Goal: Feedback & Contribution: Contribute content

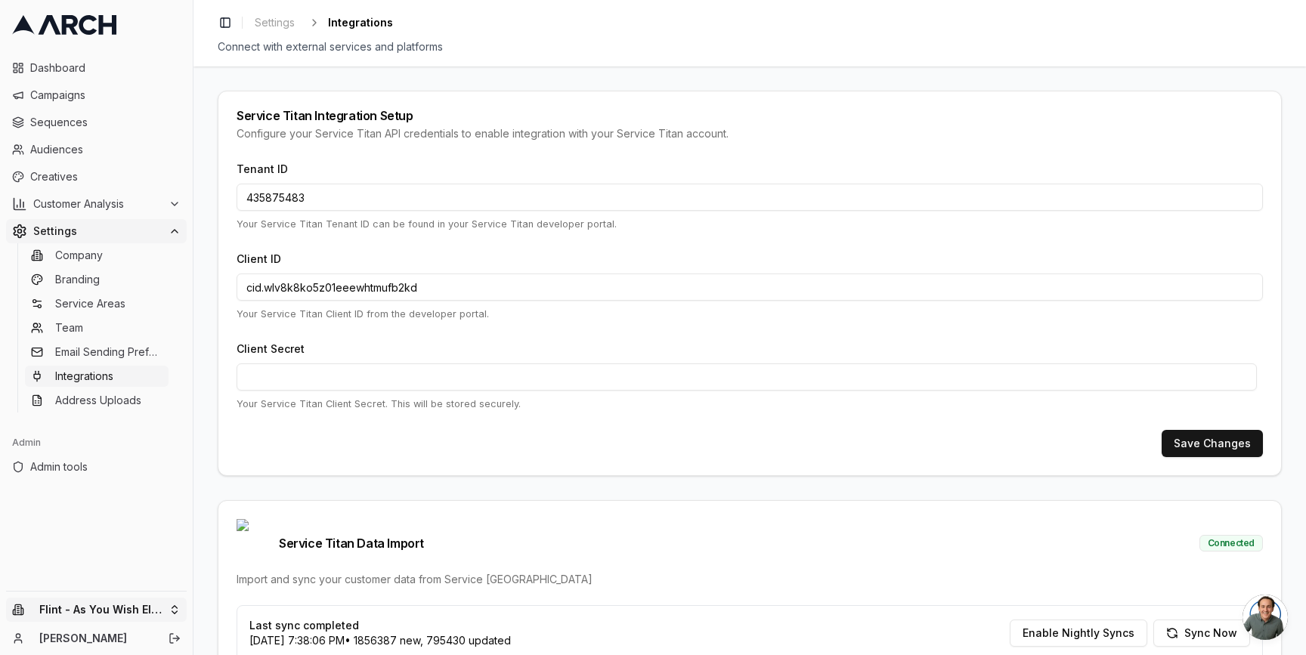
scroll to position [245, 0]
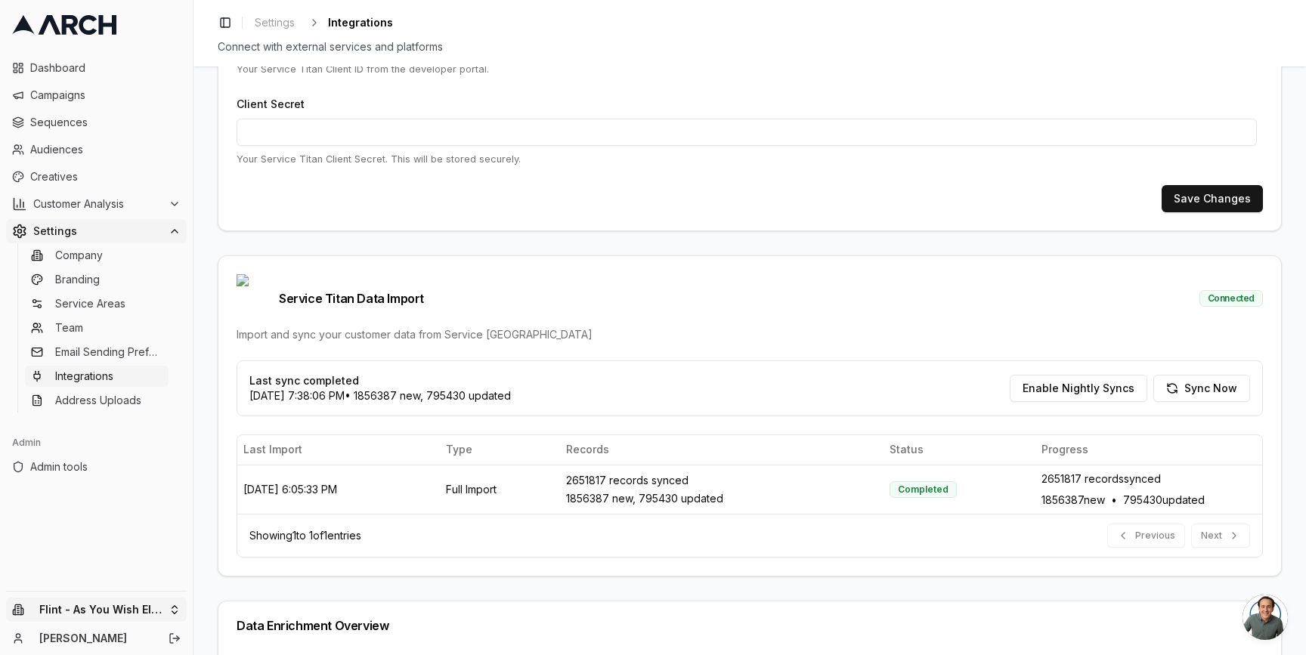
click at [178, 606] on html "Dashboard Campaigns Sequences Audiences Creatives Customer Analysis Settings Co…" at bounding box center [653, 327] width 1306 height 655
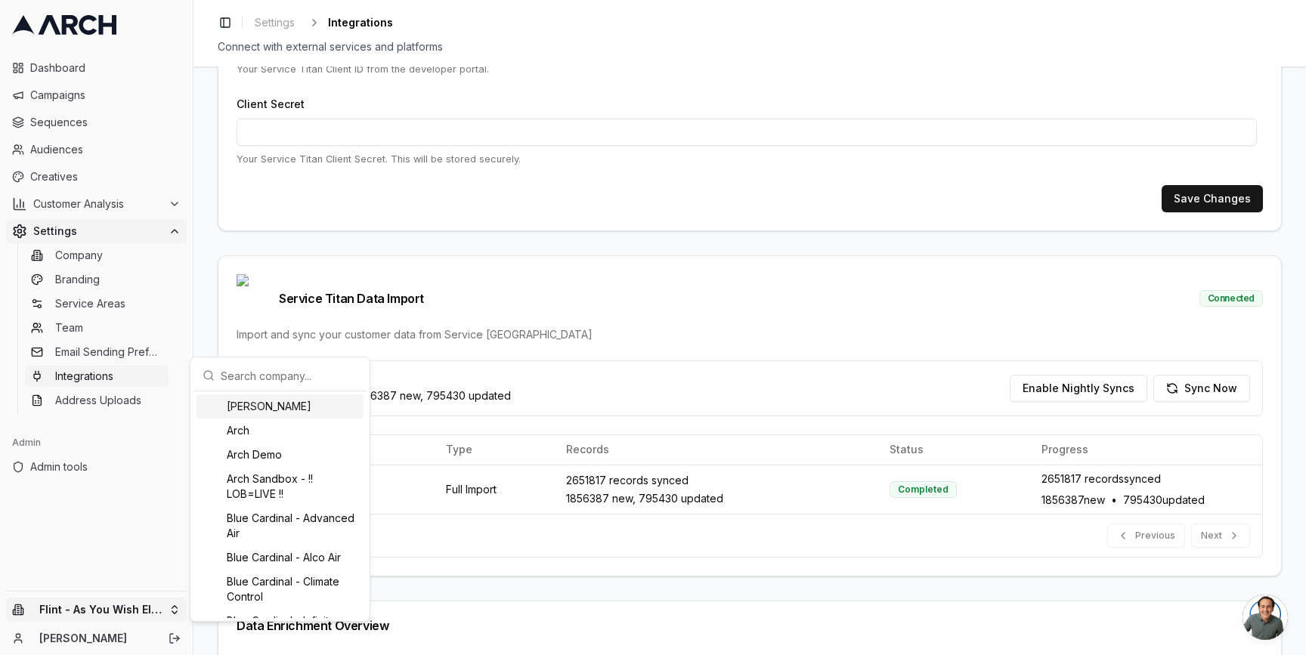
click at [242, 378] on input "text" at bounding box center [289, 376] width 137 height 30
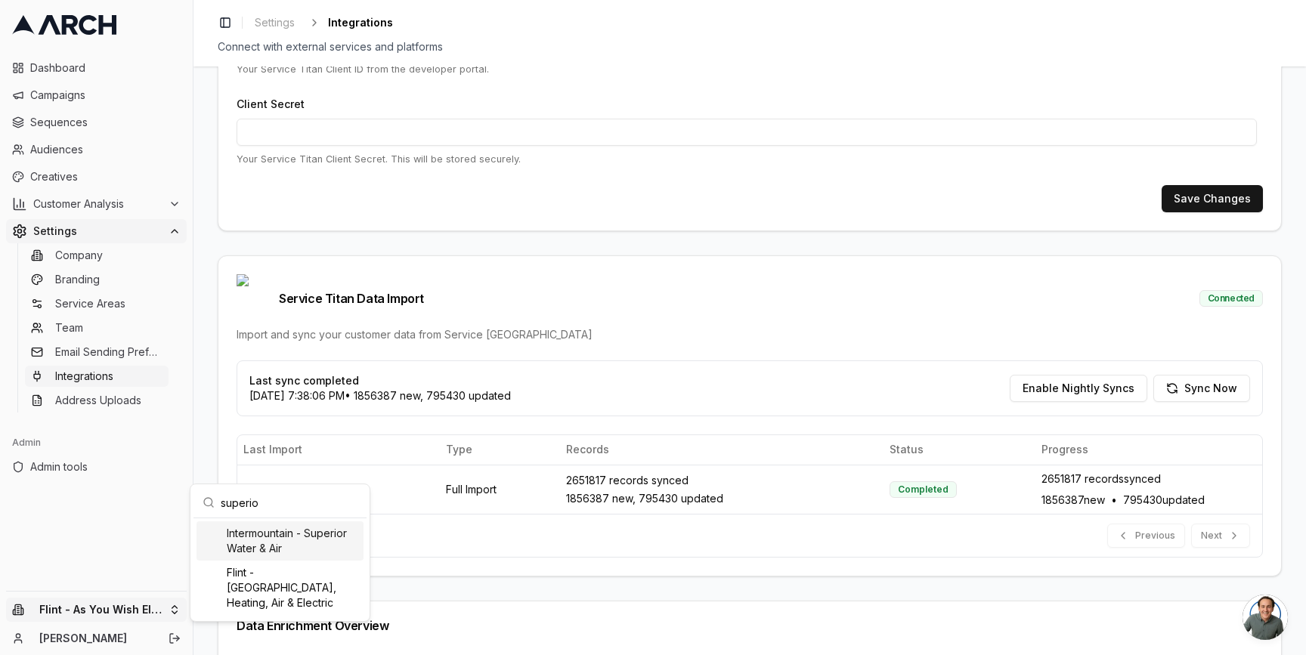
type input "superior"
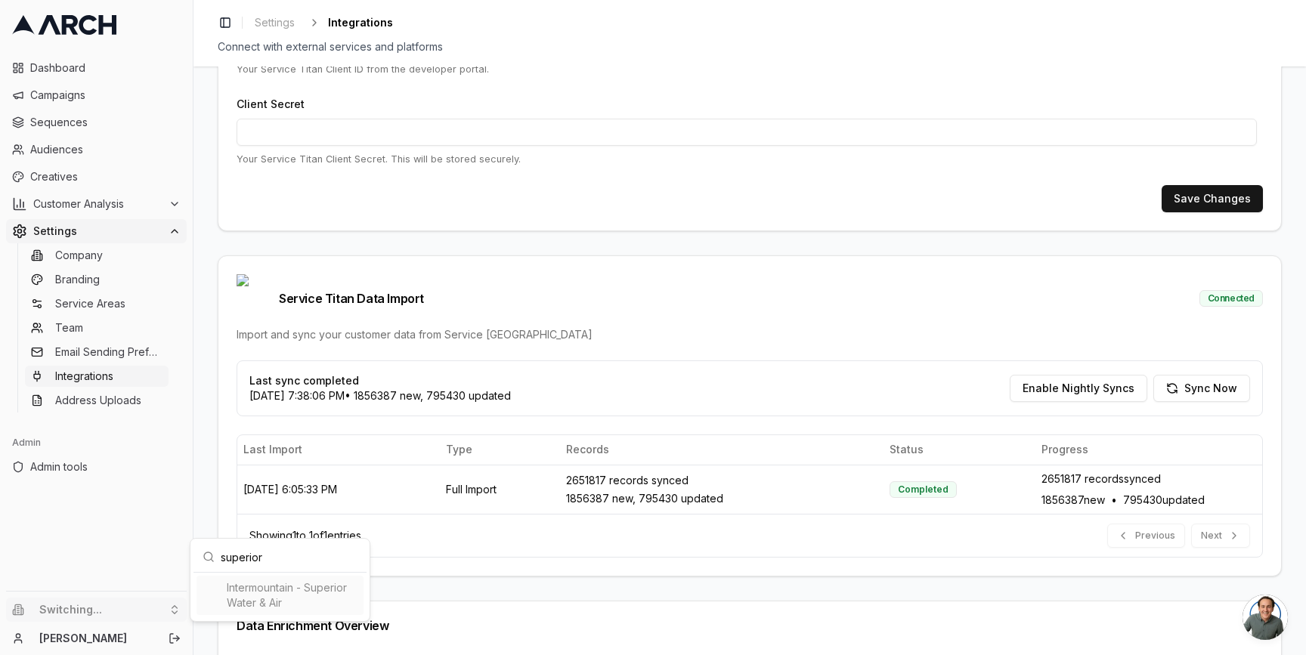
type input "266205827"
type input "cid.ytbeqf4rpd8pf2cc8745v49lv"
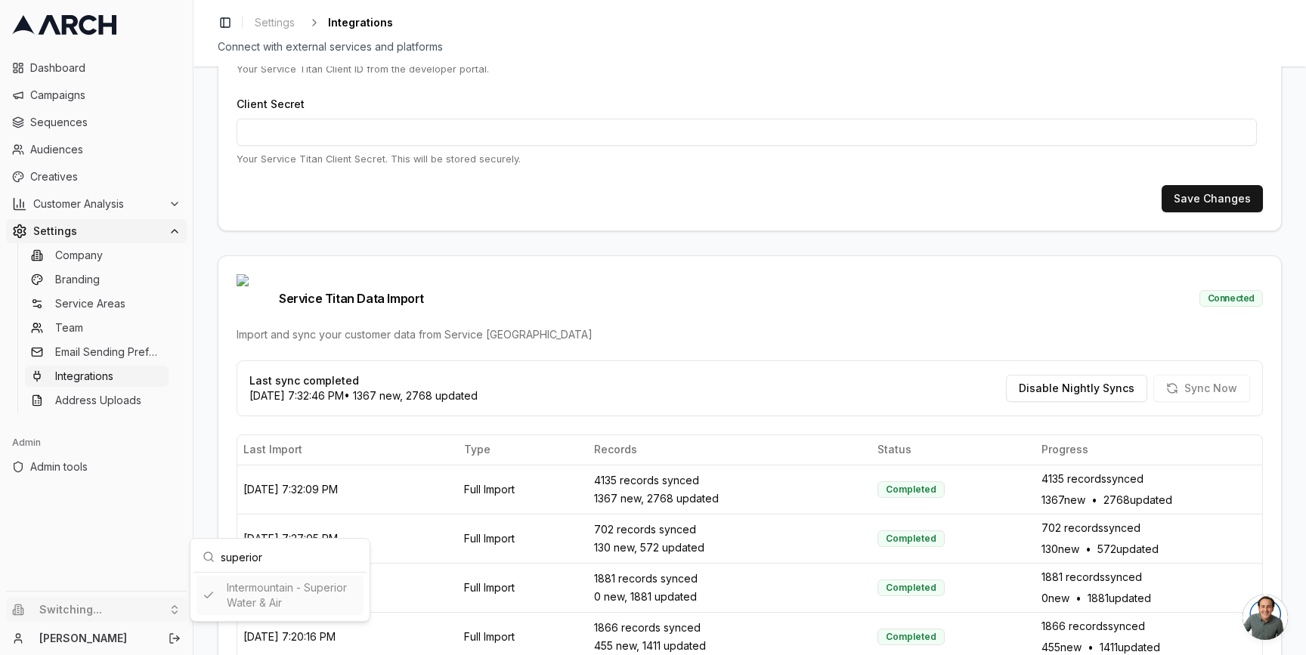
type input "superior"
click at [212, 320] on html "Dashboard Campaigns Sequences Audiences Creatives Customer Analysis Settings Co…" at bounding box center [653, 327] width 1306 height 655
click at [86, 175] on span "Creatives" at bounding box center [105, 176] width 150 height 15
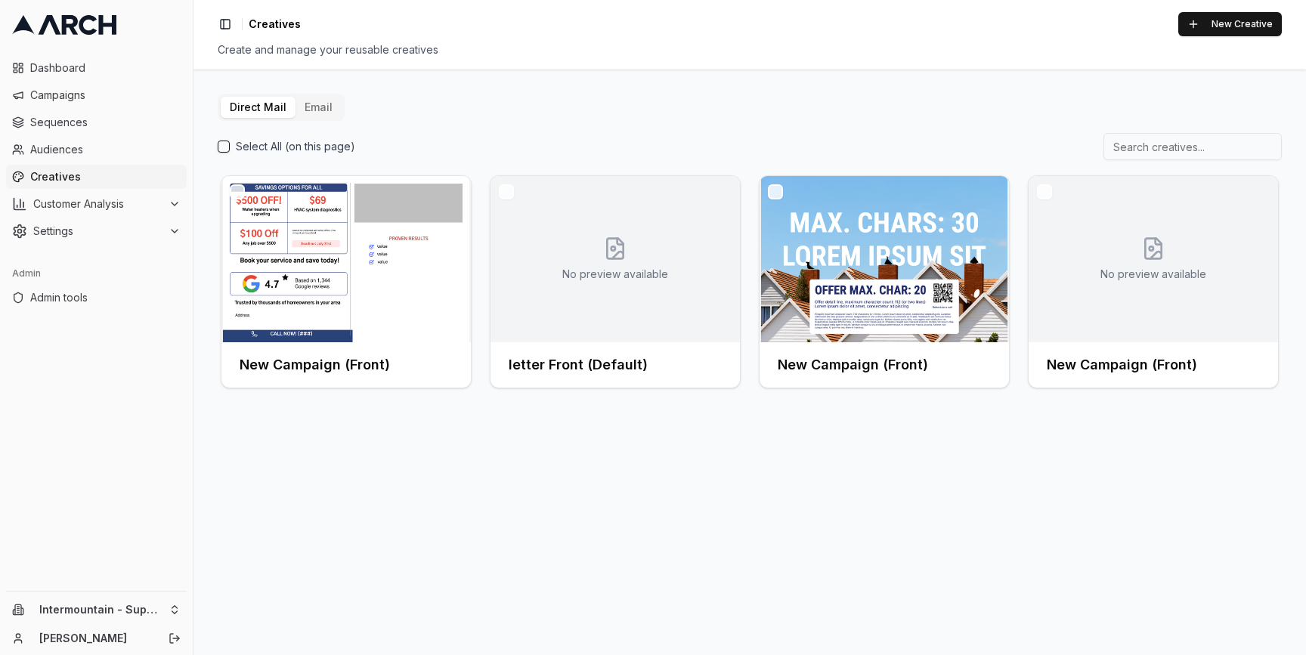
click at [310, 100] on button "Email" at bounding box center [319, 107] width 46 height 21
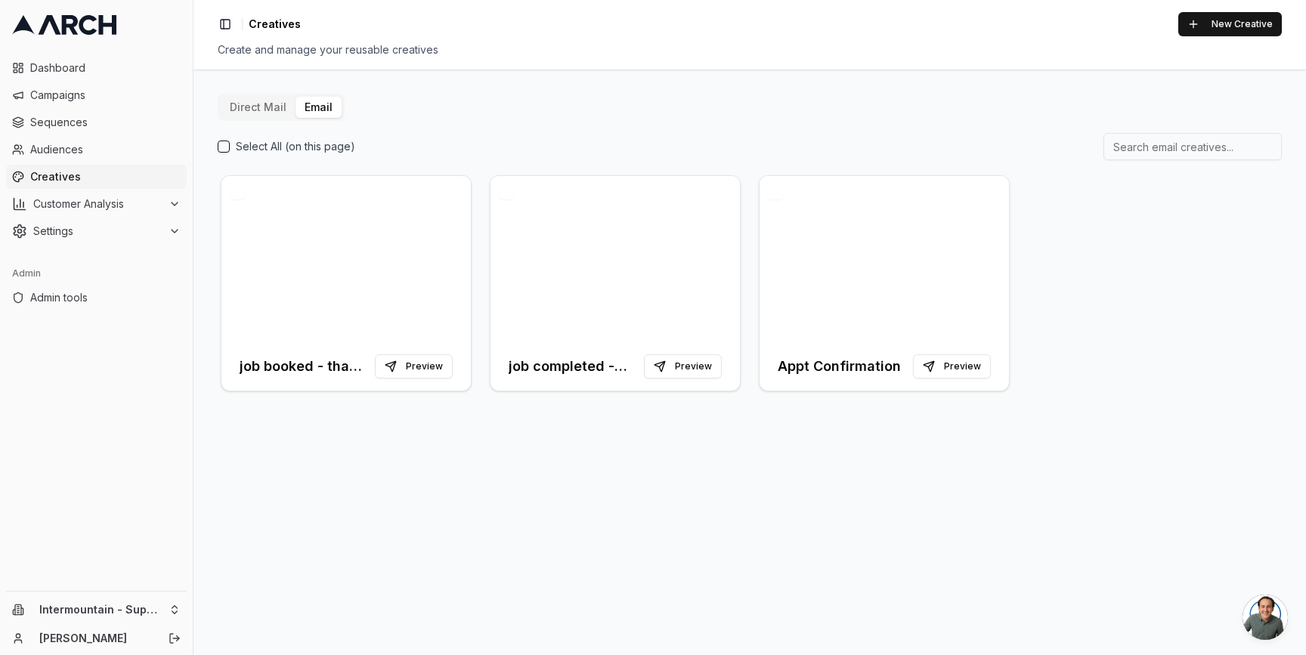
click at [589, 528] on div "Direct Mail Email Select All (on this page) job booked - thank you Preview job …" at bounding box center [750, 363] width 1113 height 586
click at [384, 247] on div at bounding box center [345, 259] width 249 height 166
click at [556, 270] on div at bounding box center [615, 259] width 249 height 166
click at [412, 244] on div at bounding box center [345, 259] width 249 height 166
click at [460, 144] on div "Select All (on this page)" at bounding box center [750, 146] width 1064 height 27
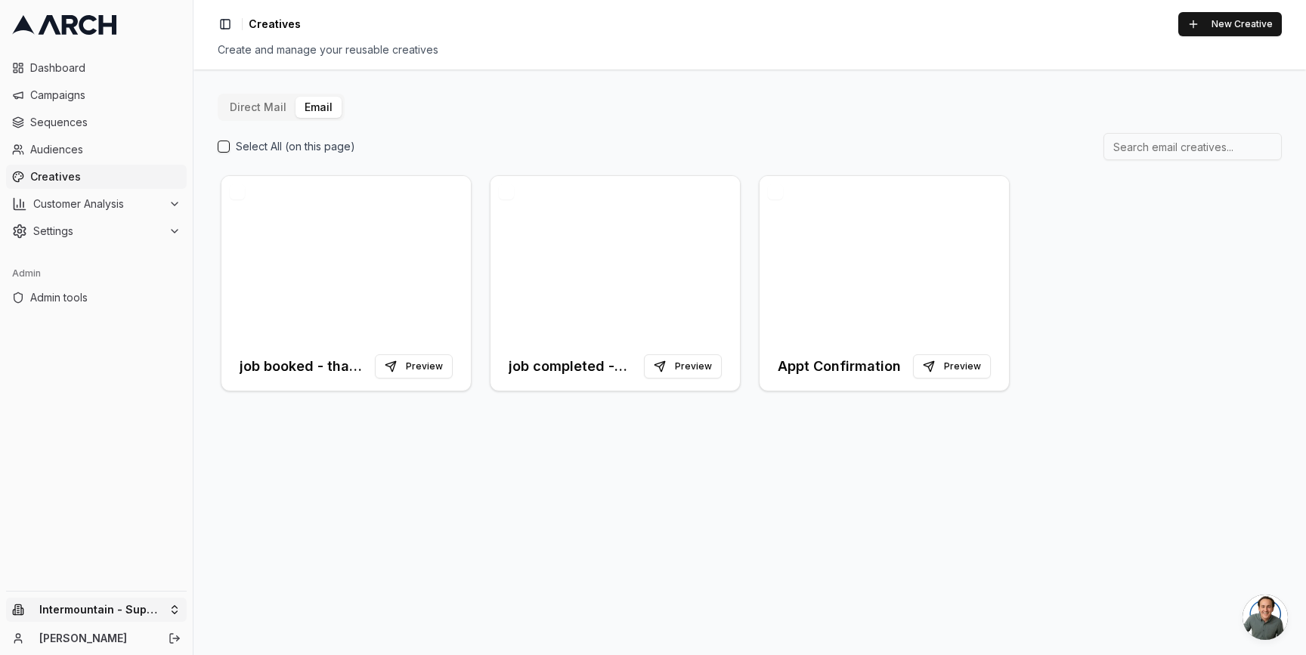
click at [170, 608] on html "Dashboard Campaigns Sequences Audiences Creatives Customer Analysis Settings Ad…" at bounding box center [653, 327] width 1306 height 655
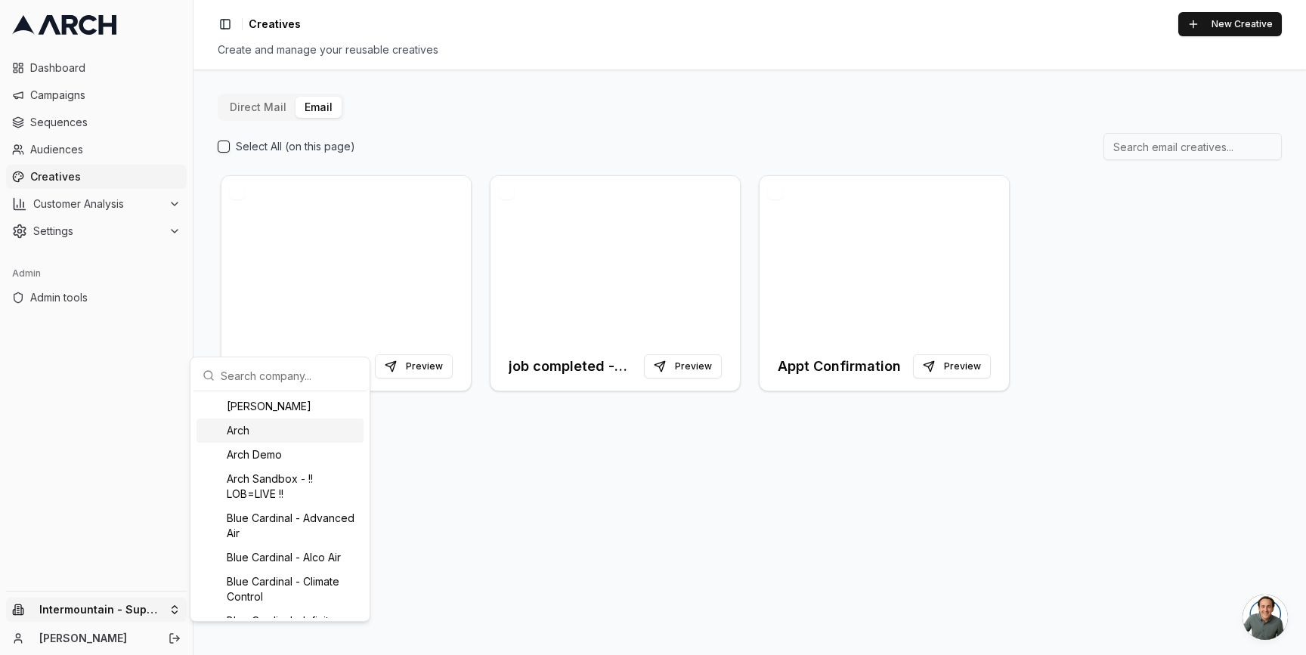
click at [259, 452] on div "Arch Demo" at bounding box center [280, 455] width 167 height 24
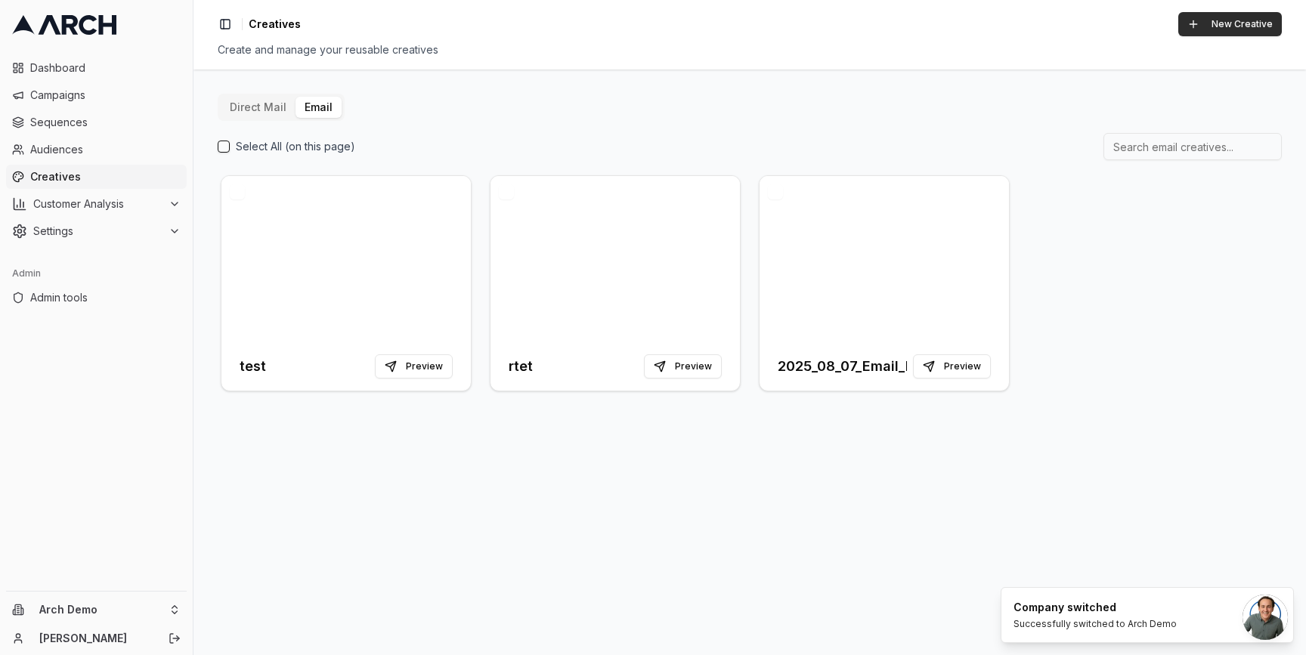
click at [1216, 22] on button "New Creative" at bounding box center [1230, 24] width 104 height 24
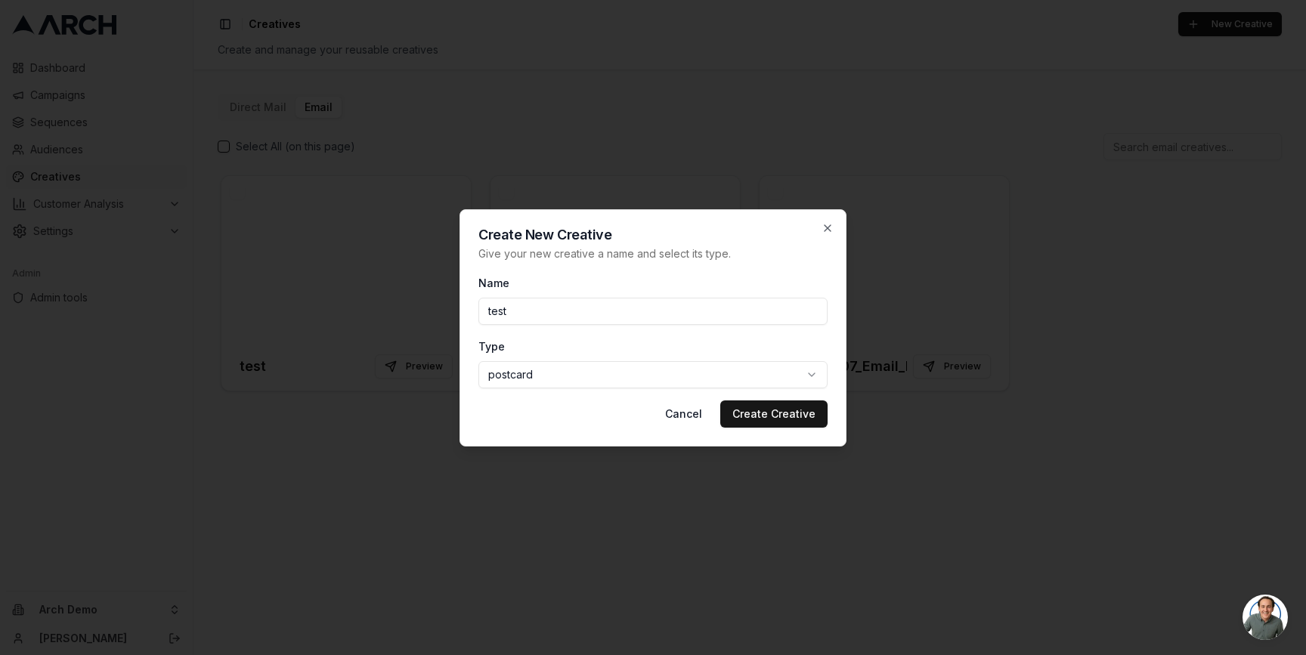
type input "test"
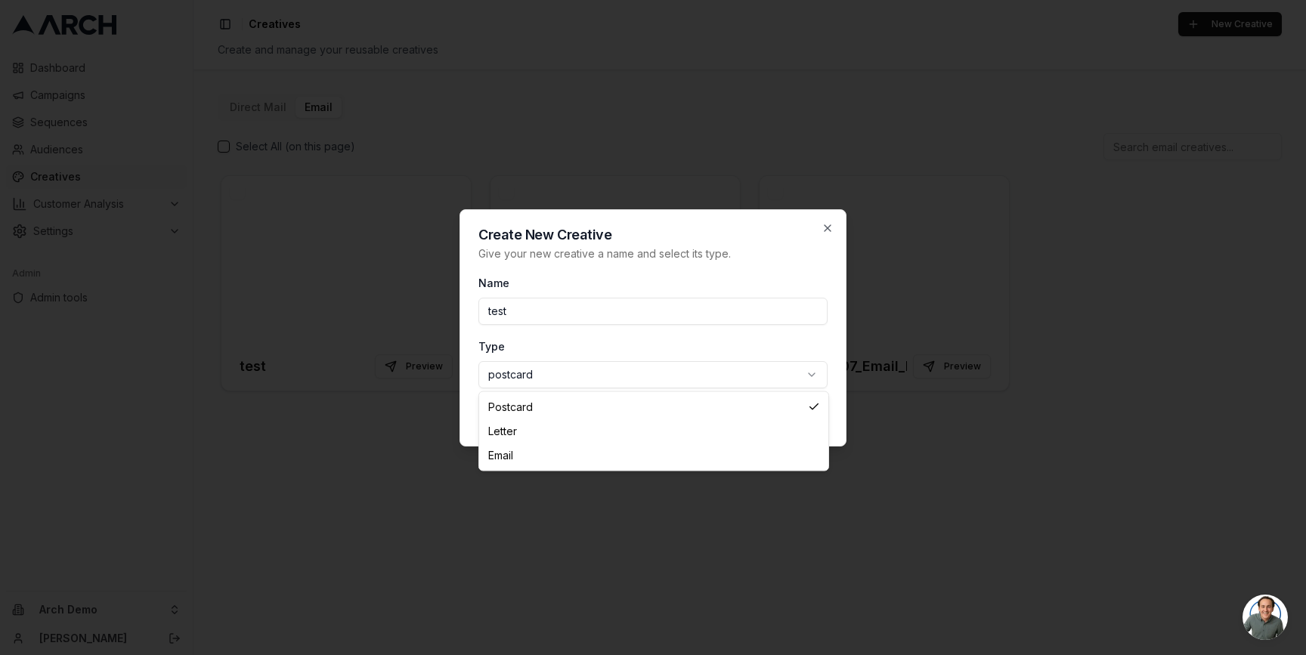
click at [789, 373] on body "Dashboard Campaigns Sequences Audiences Creatives Customer Analysis Settings Ad…" at bounding box center [653, 327] width 1306 height 655
select select "email"
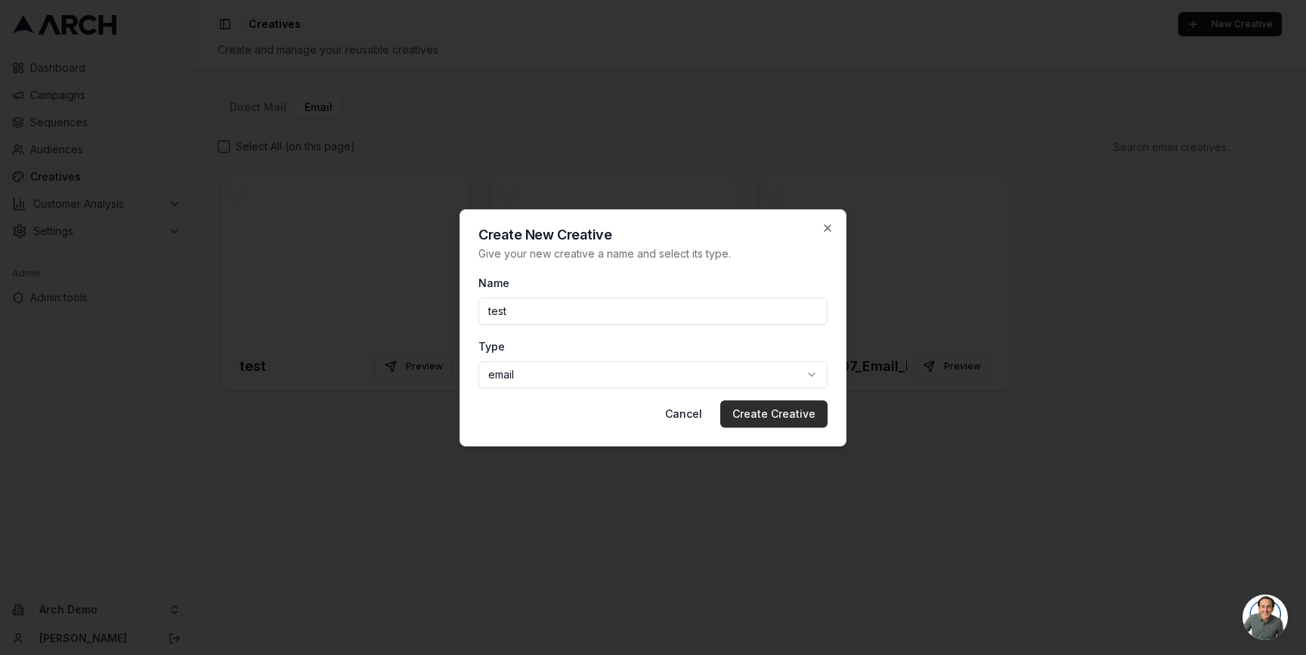
click at [769, 415] on button "Create Creative" at bounding box center [773, 414] width 107 height 27
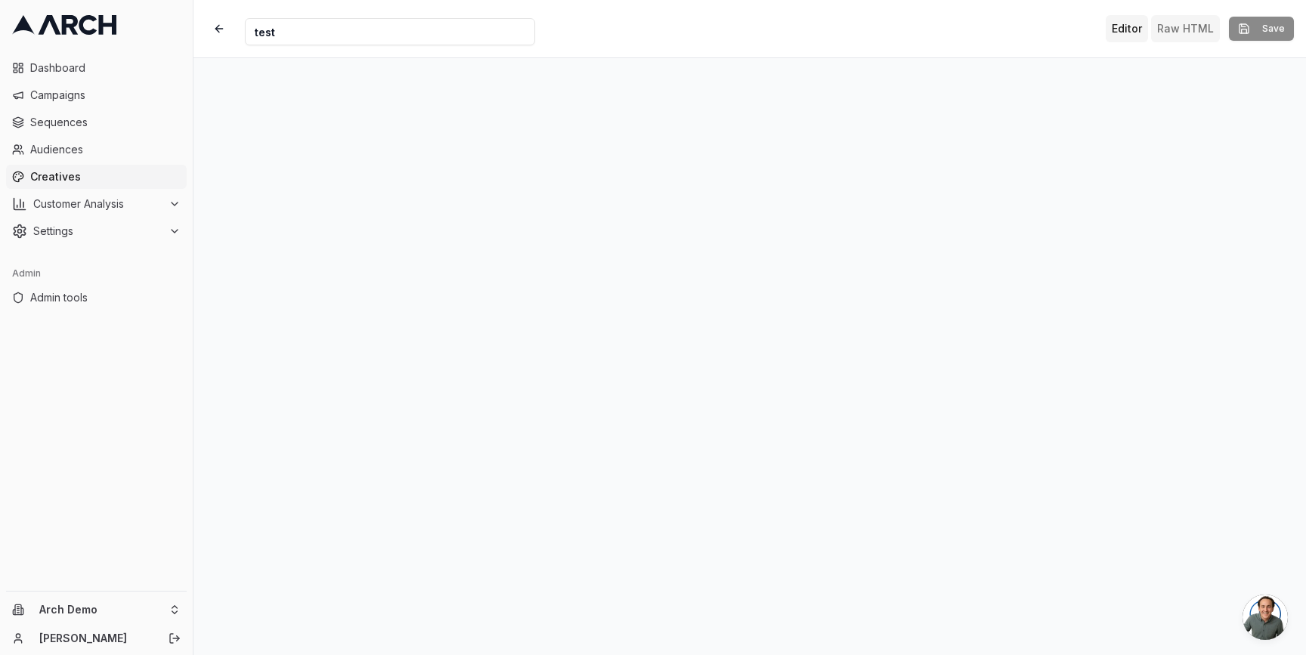
click at [1193, 33] on button "Raw HTML" at bounding box center [1185, 28] width 69 height 27
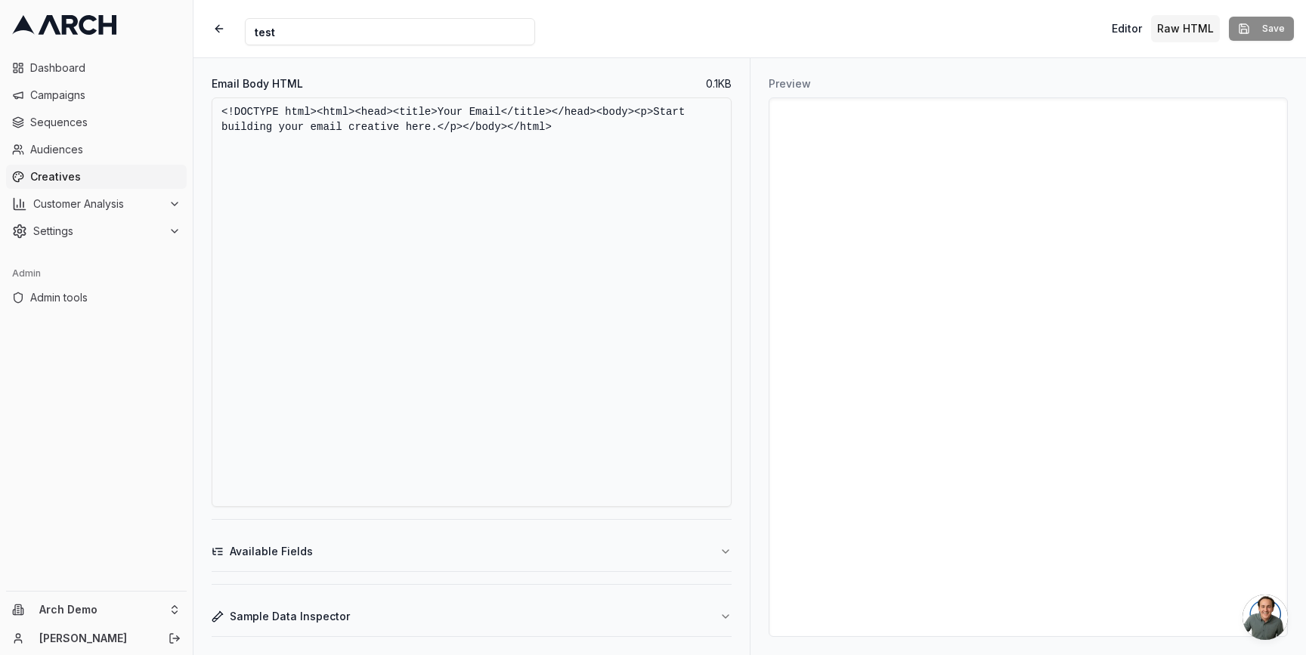
click at [590, 124] on textarea "<!DOCTYPE html><html><head><title>Your Email</title></head><body><p>Start build…" at bounding box center [472, 303] width 520 height 410
paste textarea "xmlns:v=3D"urn:schemas-microsoft-com:vml" xmlns:o=3D"u= rn:schemas-microsoft-co…"
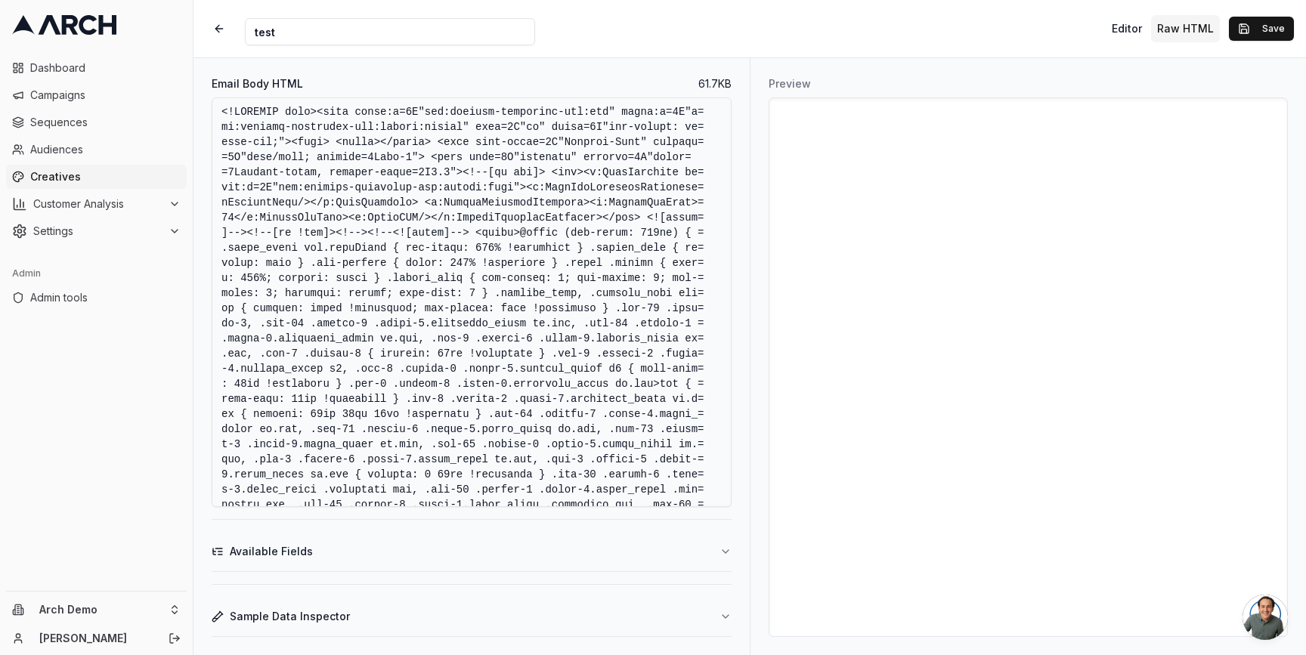
type textarea "<!DOCTYPE html><html xmlns:v=3D"urn:schemas-microsoft-com:vml" xmlns:o=3D"u= rn…"
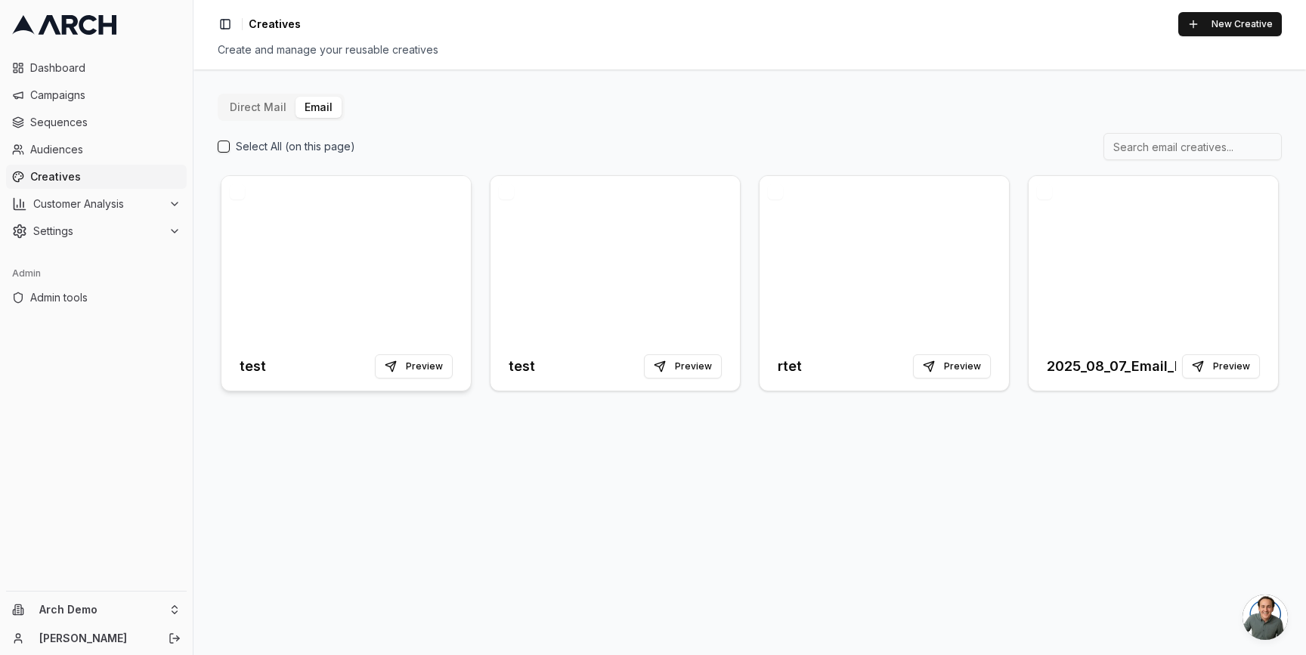
click at [389, 243] on div at bounding box center [345, 259] width 249 height 166
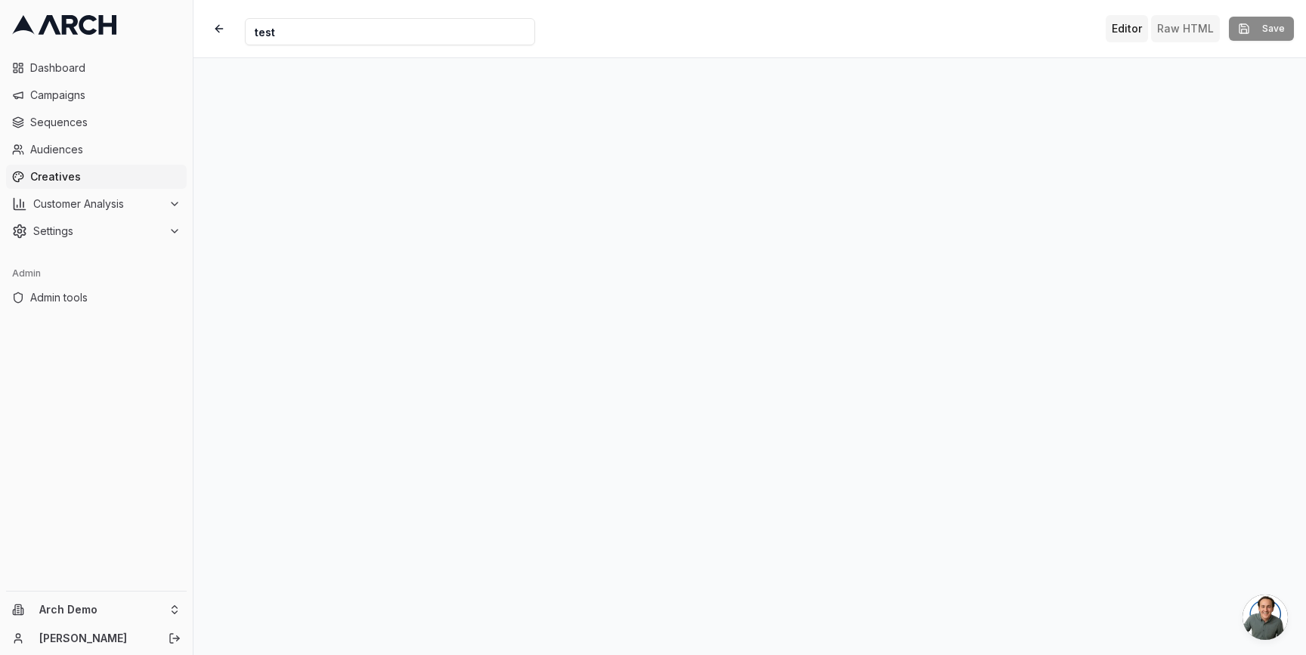
click at [1168, 32] on button "Raw HTML" at bounding box center [1185, 28] width 69 height 27
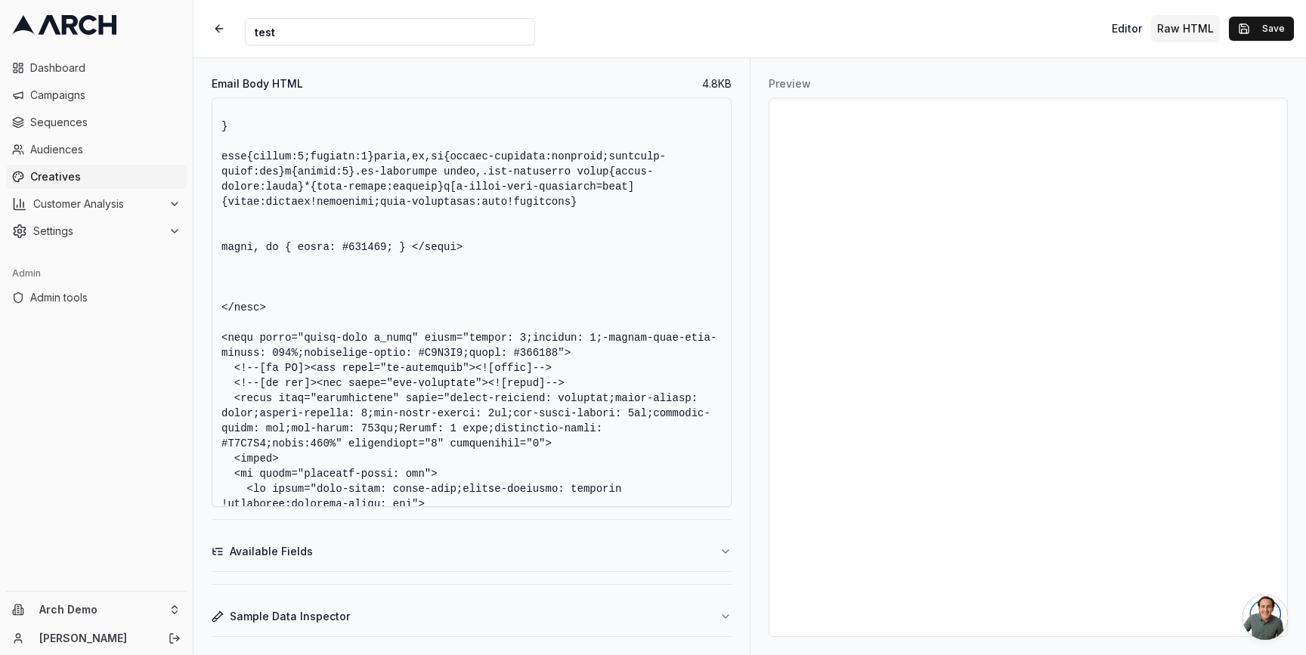
scroll to position [1002, 0]
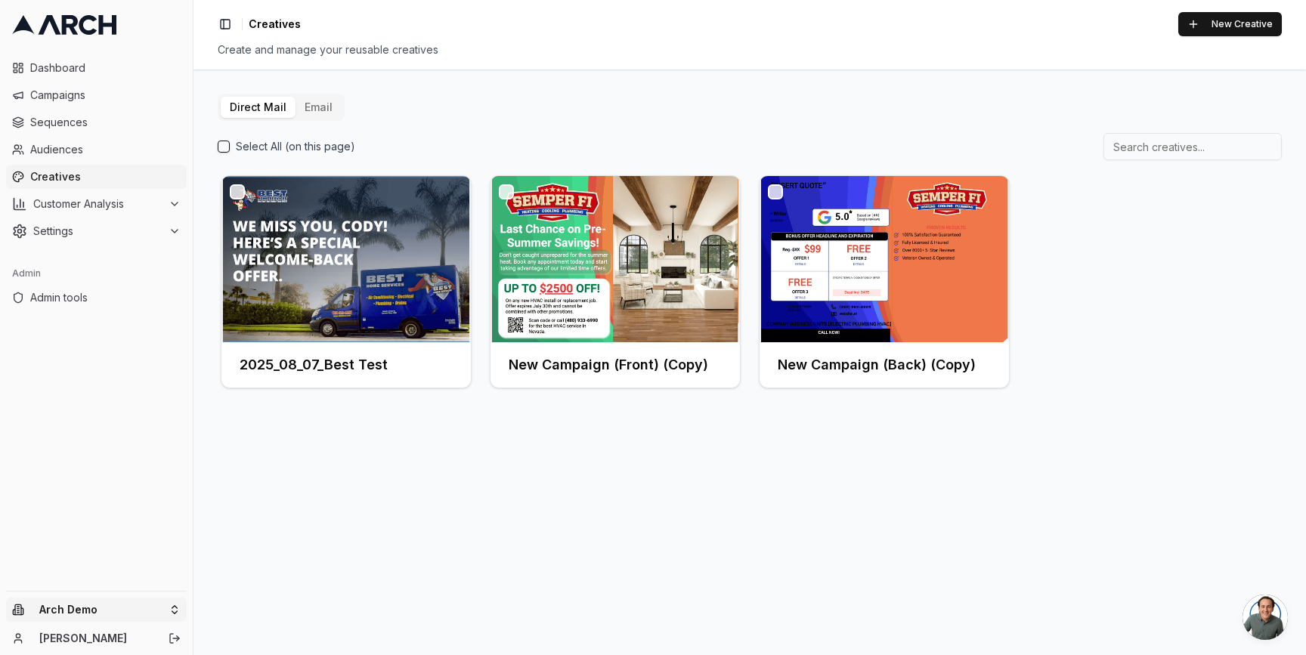
click at [176, 605] on html "Dashboard Campaigns Sequences Audiences Creatives Customer Analysis Settings Ad…" at bounding box center [653, 327] width 1306 height 655
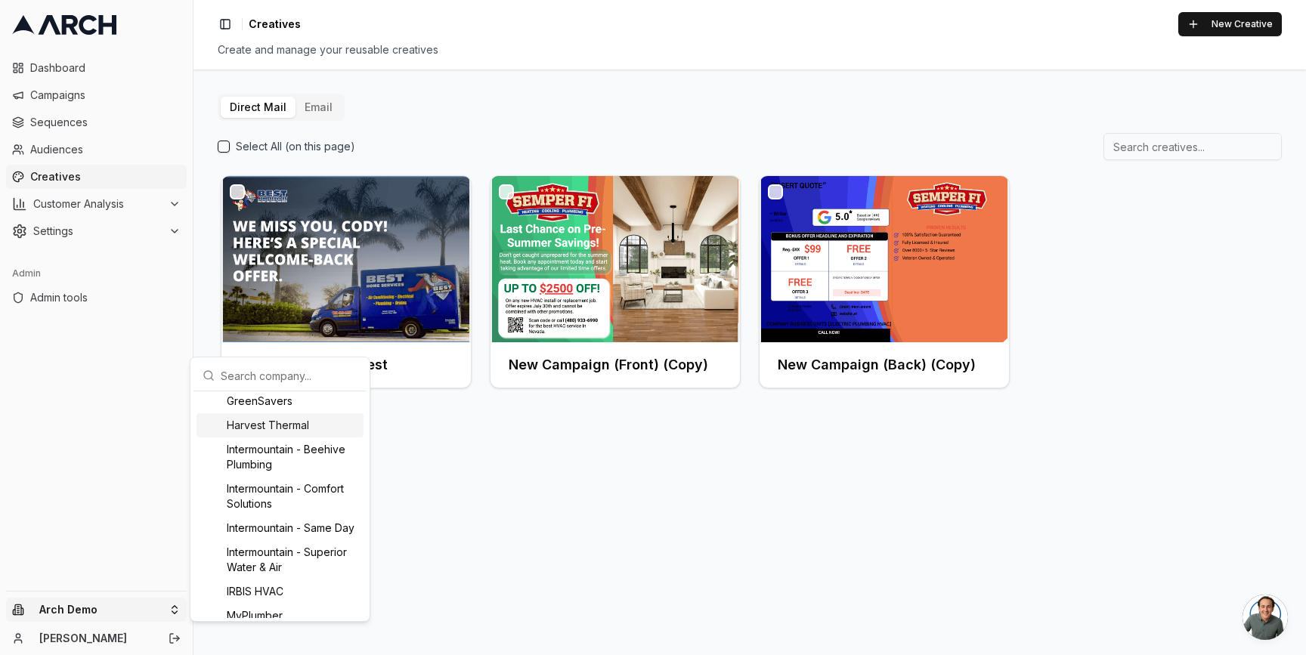
scroll to position [1072, 0]
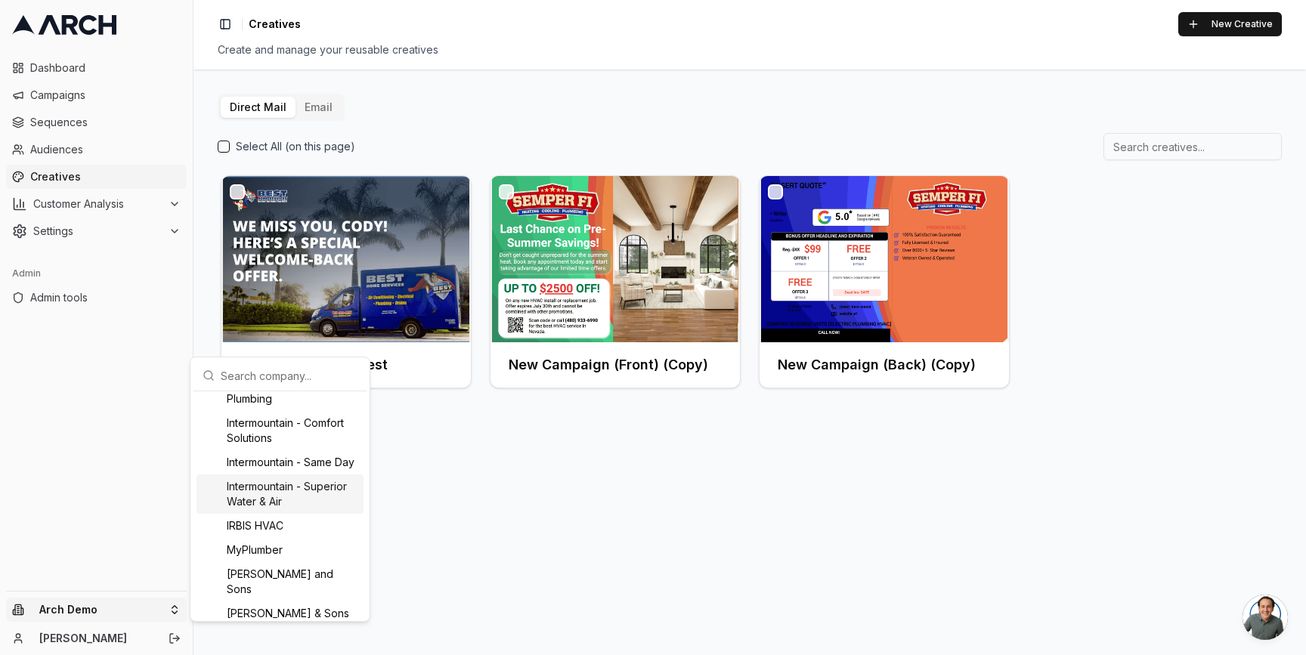
click at [283, 514] on div "Intermountain - Superior Water & Air" at bounding box center [280, 494] width 167 height 39
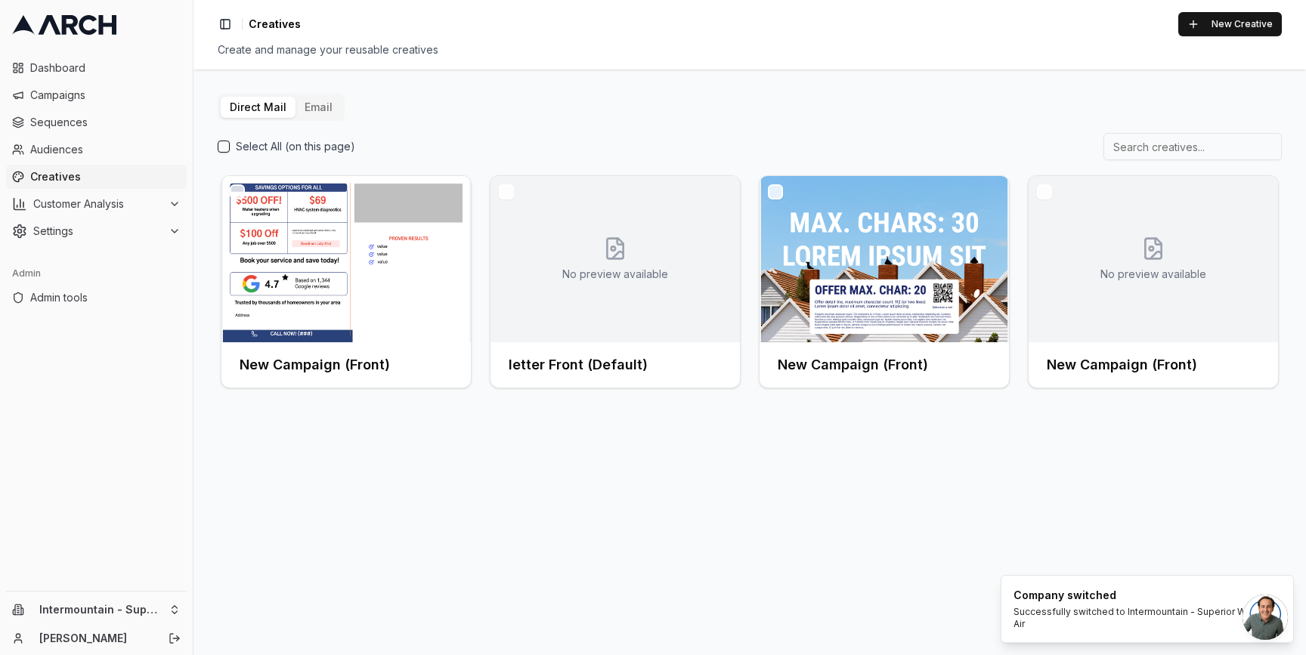
click at [321, 112] on button "Email" at bounding box center [319, 107] width 46 height 21
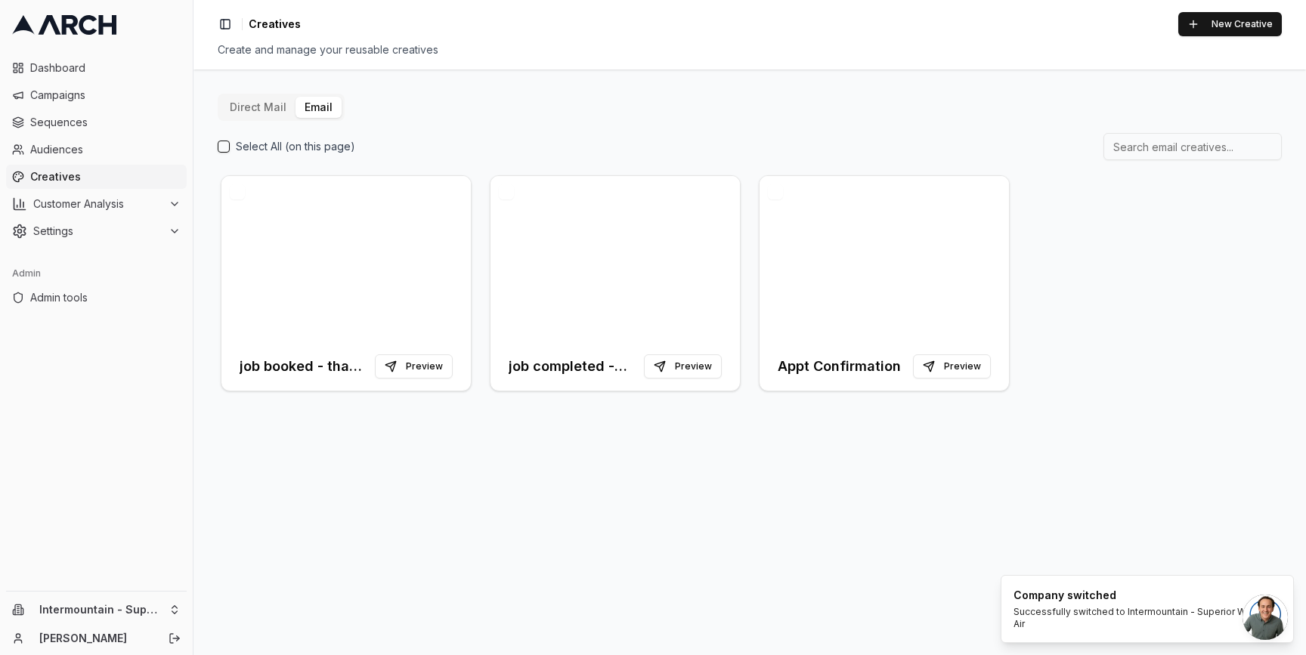
click at [329, 488] on div "Direct Mail Email Select All (on this page) job booked - thank you Preview job …" at bounding box center [750, 363] width 1113 height 586
